Goal: Find contact information: Find contact information

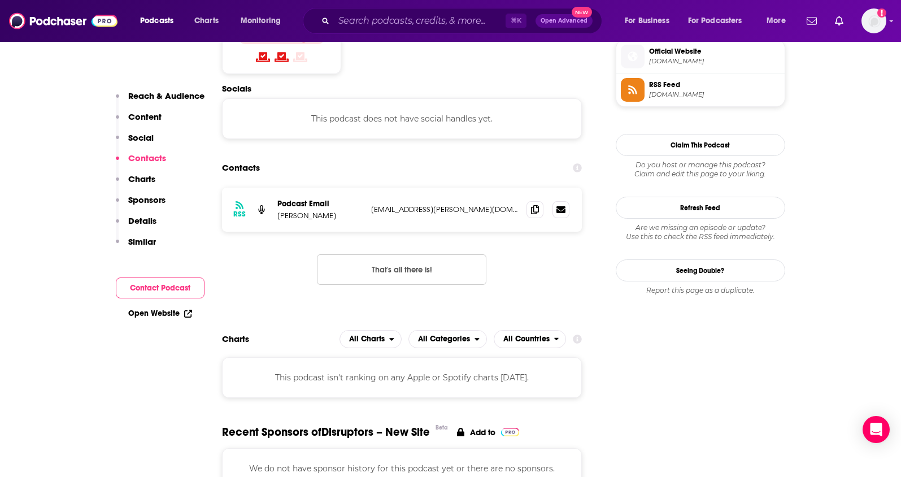
scroll to position [828, 0]
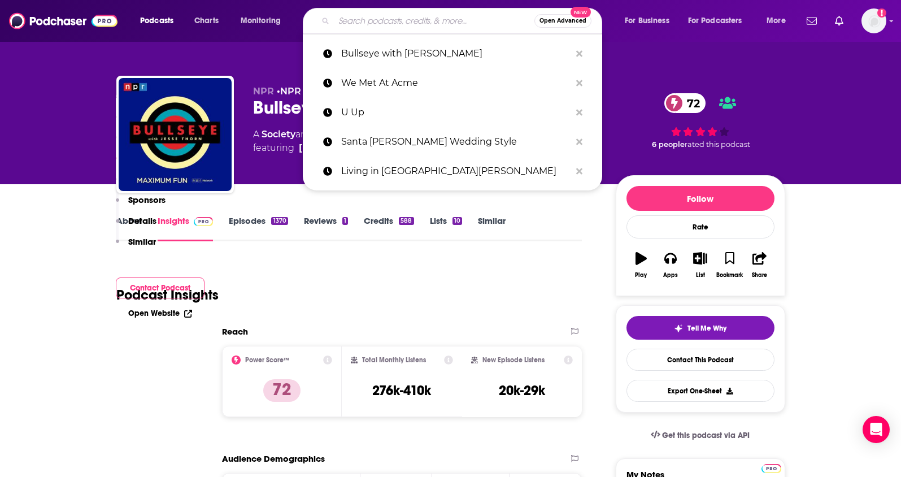
click at [359, 25] on input "Search podcasts, credits, & more..." at bounding box center [434, 21] width 200 height 18
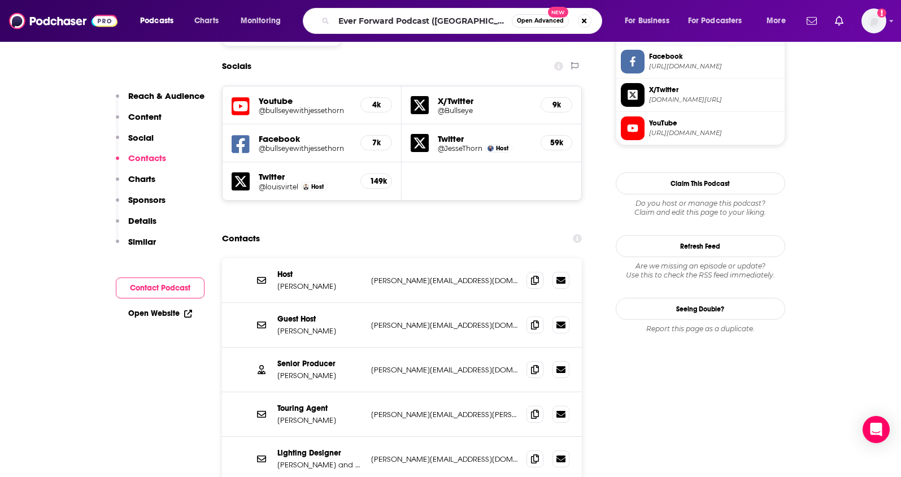
drag, startPoint x: 430, startPoint y: 21, endPoint x: 469, endPoint y: 21, distance: 39.0
click at [469, 21] on input "Ever Forward Podcast (LA)" at bounding box center [423, 21] width 178 height 18
type input "Ever Forward Podcast"
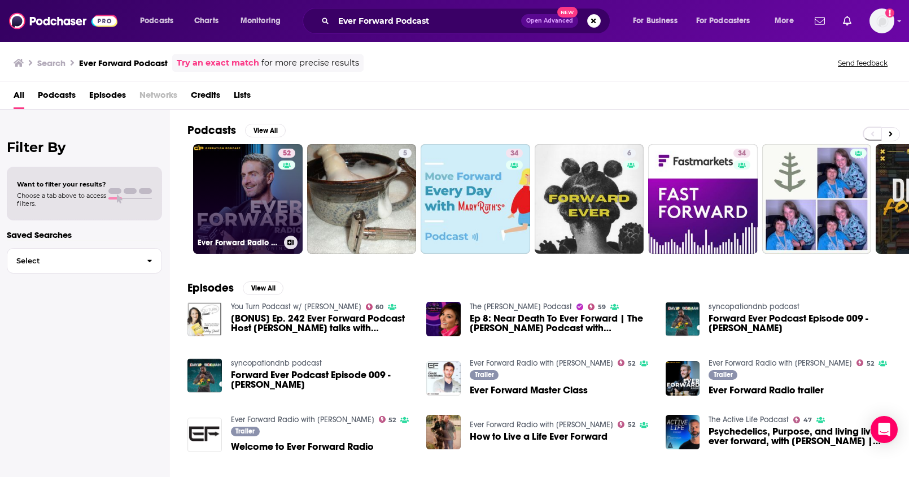
click at [245, 211] on link "52 Ever Forward Radio with Chase Chewning" at bounding box center [248, 199] width 110 height 110
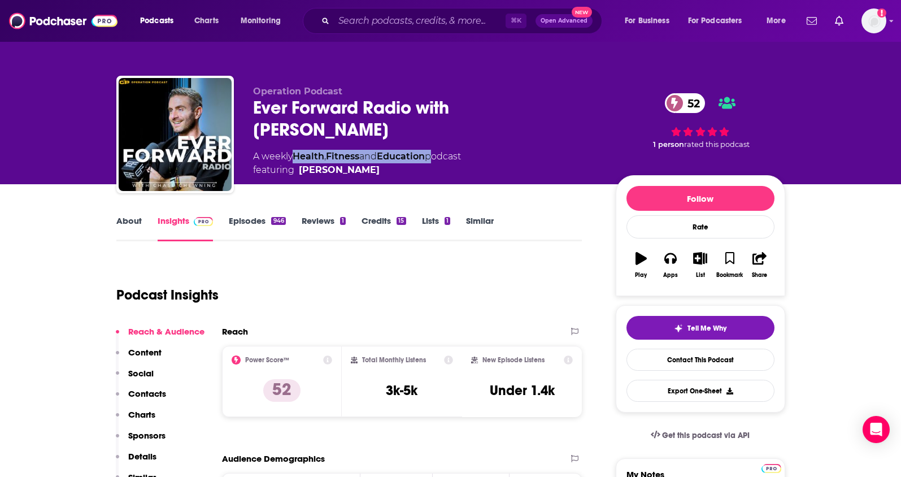
drag, startPoint x: 434, startPoint y: 156, endPoint x: 298, endPoint y: 156, distance: 136.1
click at [298, 156] on div "A weekly Health , Fitness and Education podcast featuring Chase Chewning" at bounding box center [357, 163] width 208 height 27
copy div "Health , Fitness and Education"
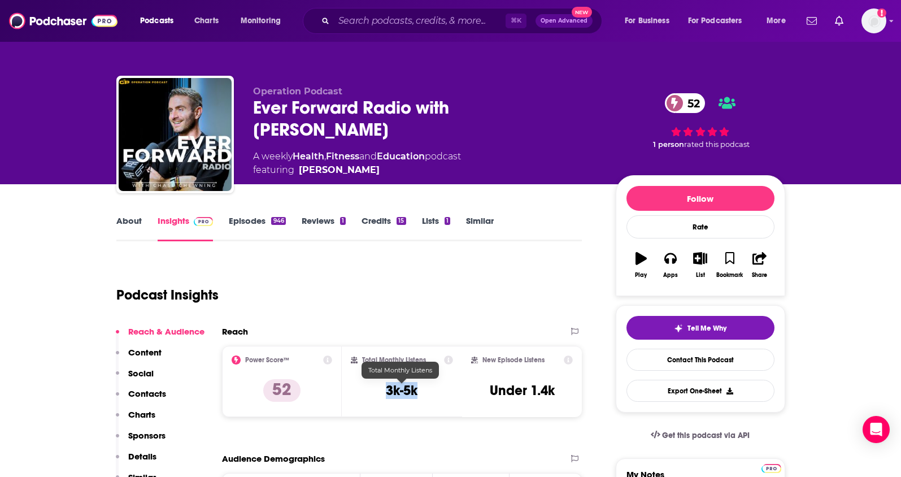
drag, startPoint x: 423, startPoint y: 391, endPoint x: 367, endPoint y: 302, distance: 105.3
click at [374, 392] on div "Total Monthly Listens 3k-5k" at bounding box center [402, 381] width 102 height 52
copy h3 "3k-5k"
click at [160, 395] on p "Contacts" at bounding box center [147, 393] width 38 height 11
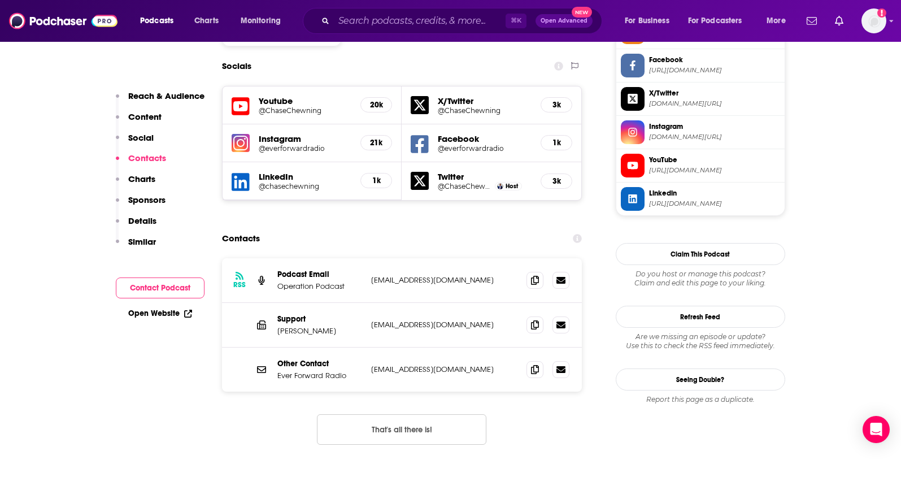
scroll to position [993, 0]
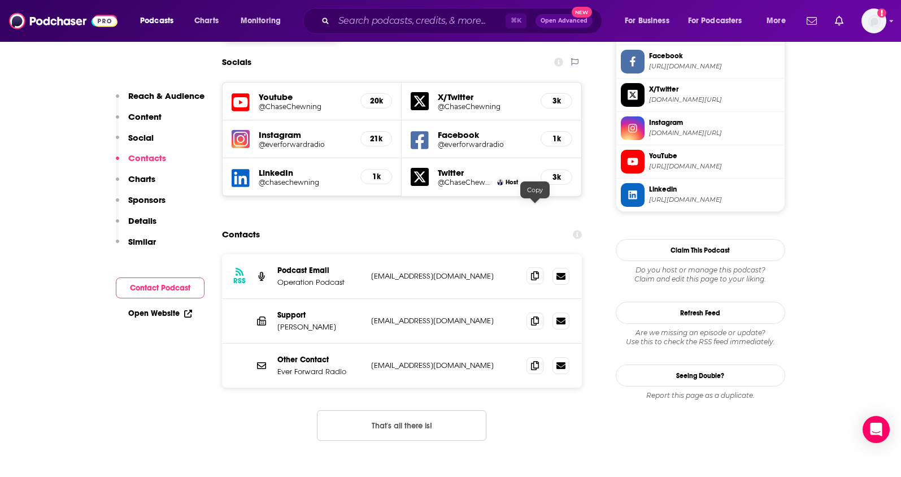
click at [532, 271] on icon at bounding box center [535, 275] width 8 height 9
click at [534, 360] on icon at bounding box center [535, 364] width 8 height 9
